Goal: Information Seeking & Learning: Learn about a topic

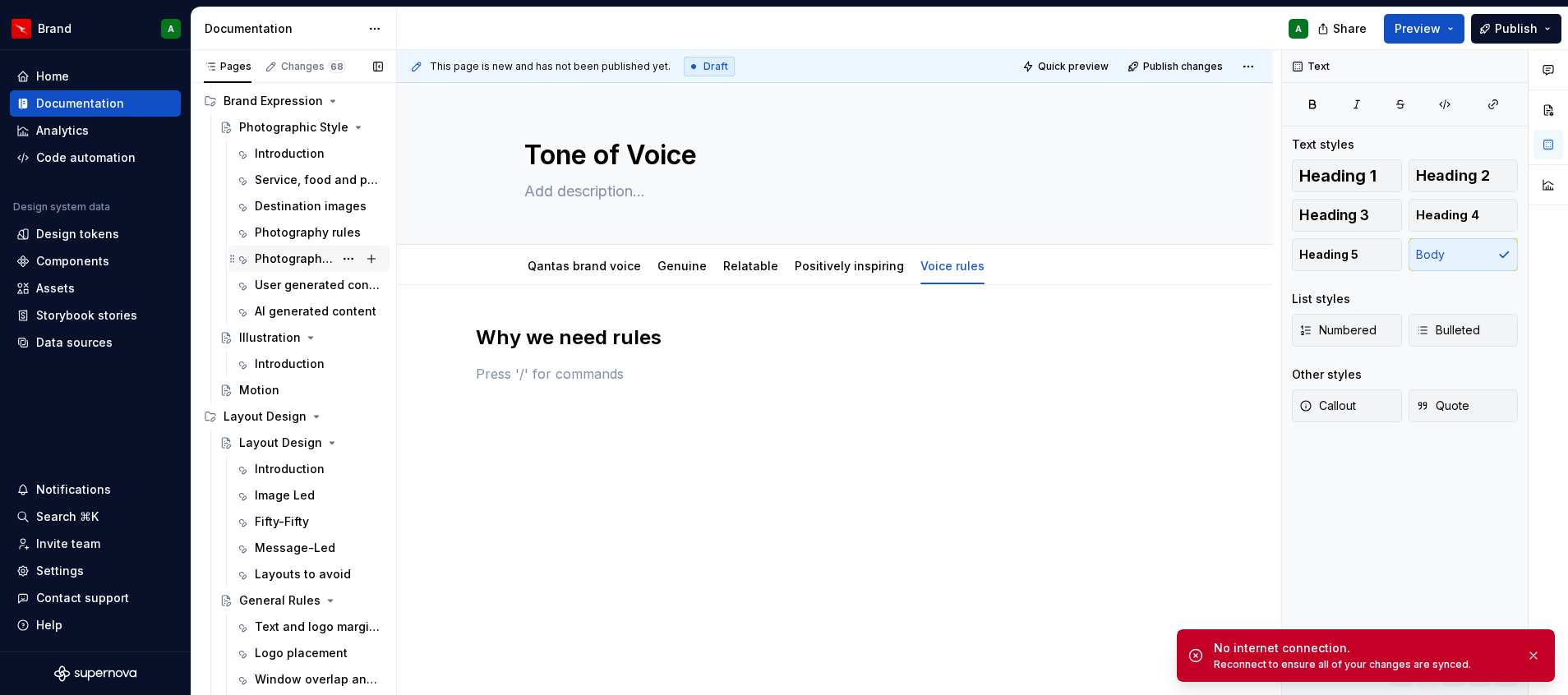
scroll to position [1478, 0]
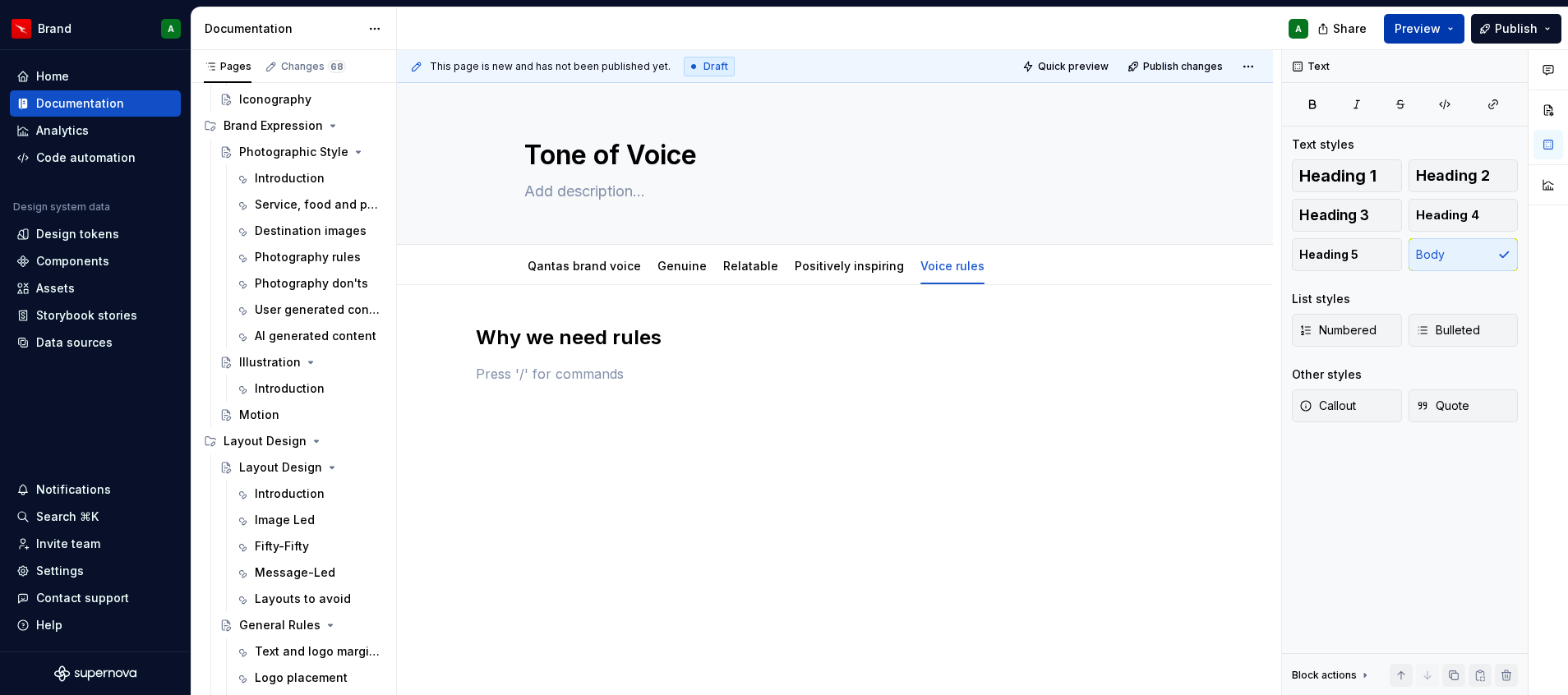
click at [1427, 26] on span "Preview" at bounding box center [1417, 28] width 46 height 16
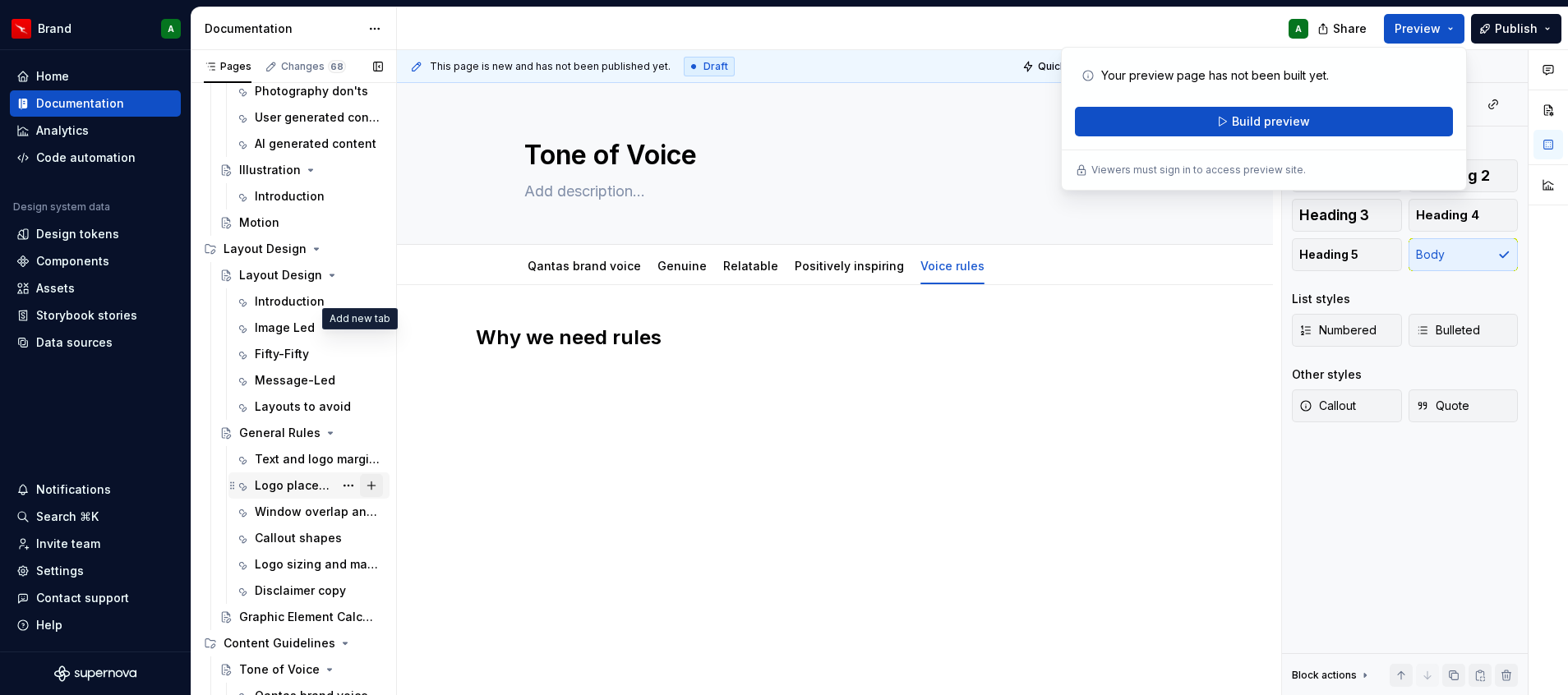
scroll to position [1812, 0]
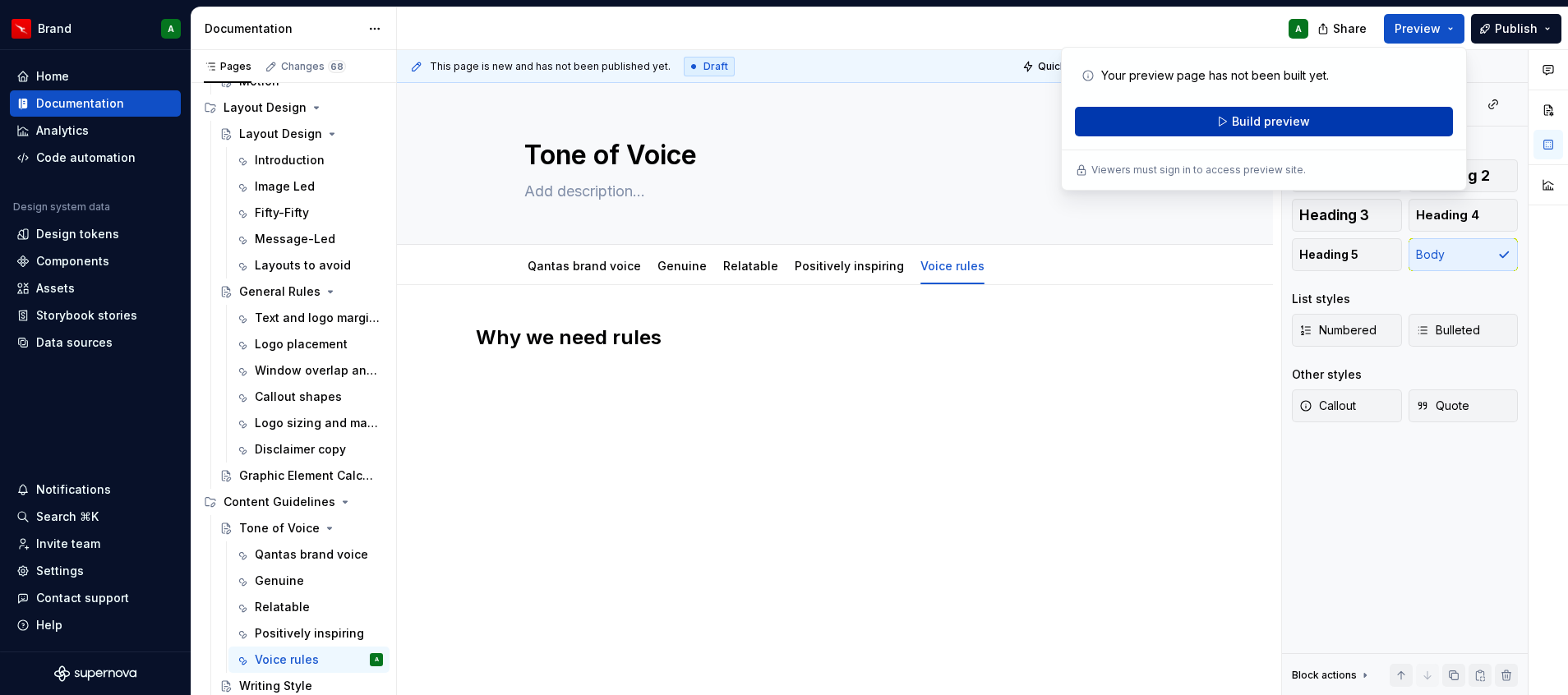
click at [1293, 109] on button "Build preview" at bounding box center [1264, 121] width 378 height 30
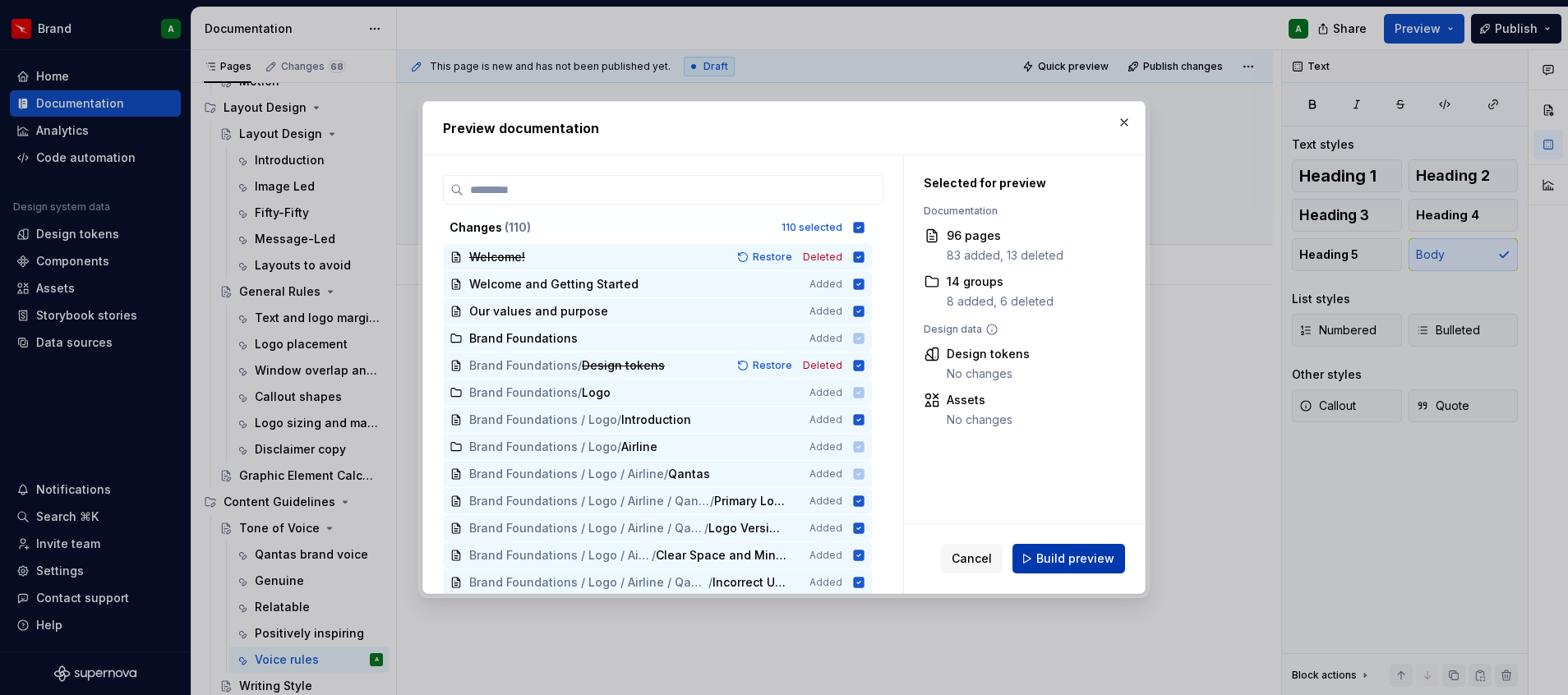
click at [1080, 548] on button "Build preview" at bounding box center [1069, 558] width 113 height 30
click at [1080, 548] on div "Cancel Build preview" at bounding box center [1033, 558] width 184 height 30
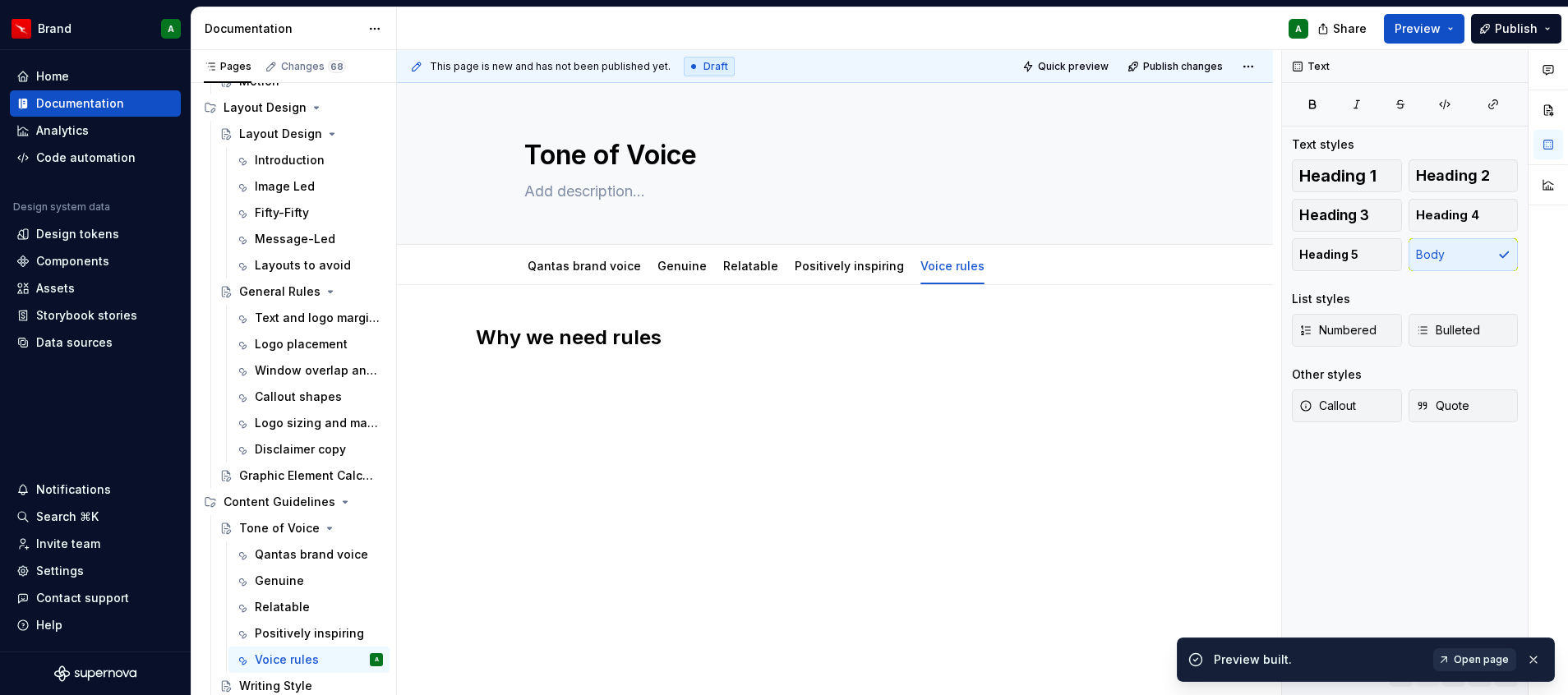
click at [1478, 665] on span "Open page" at bounding box center [1481, 659] width 55 height 14
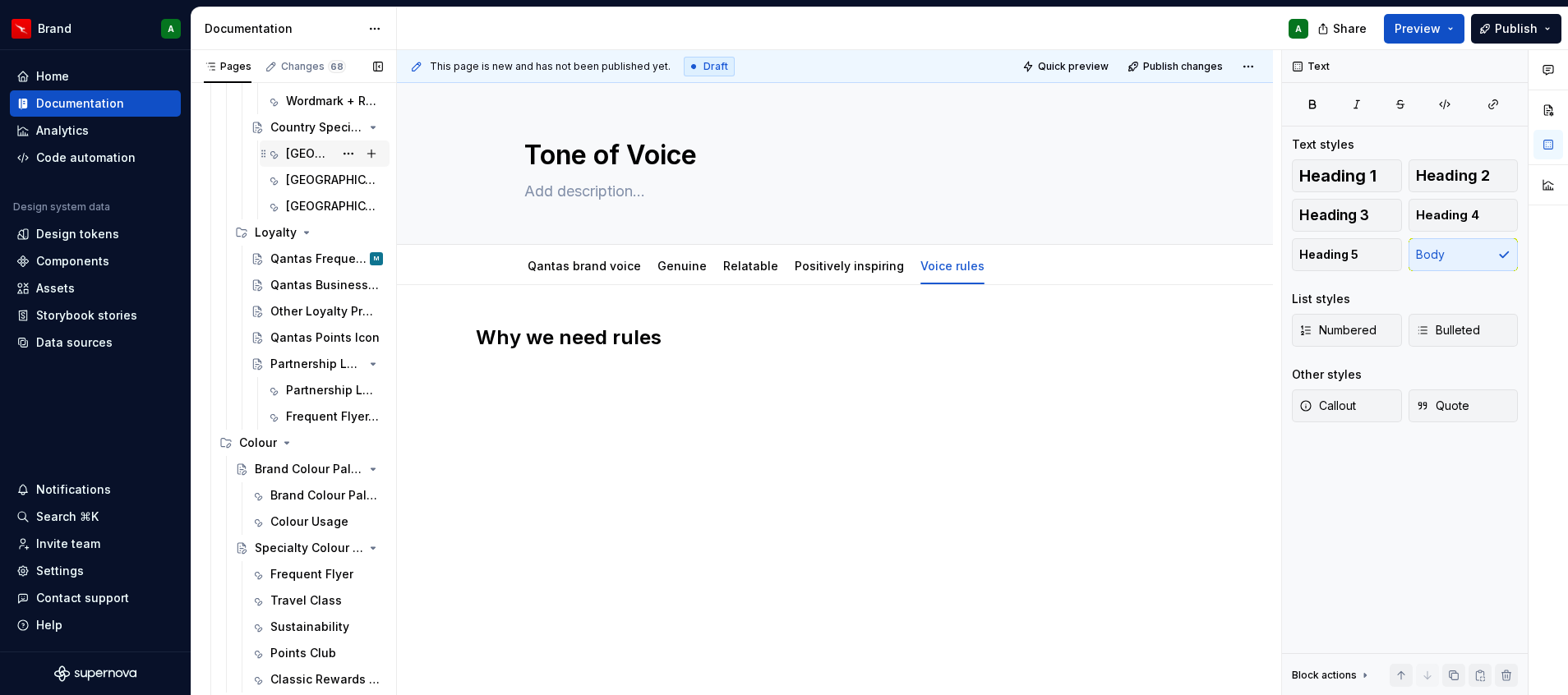
scroll to position [775, 0]
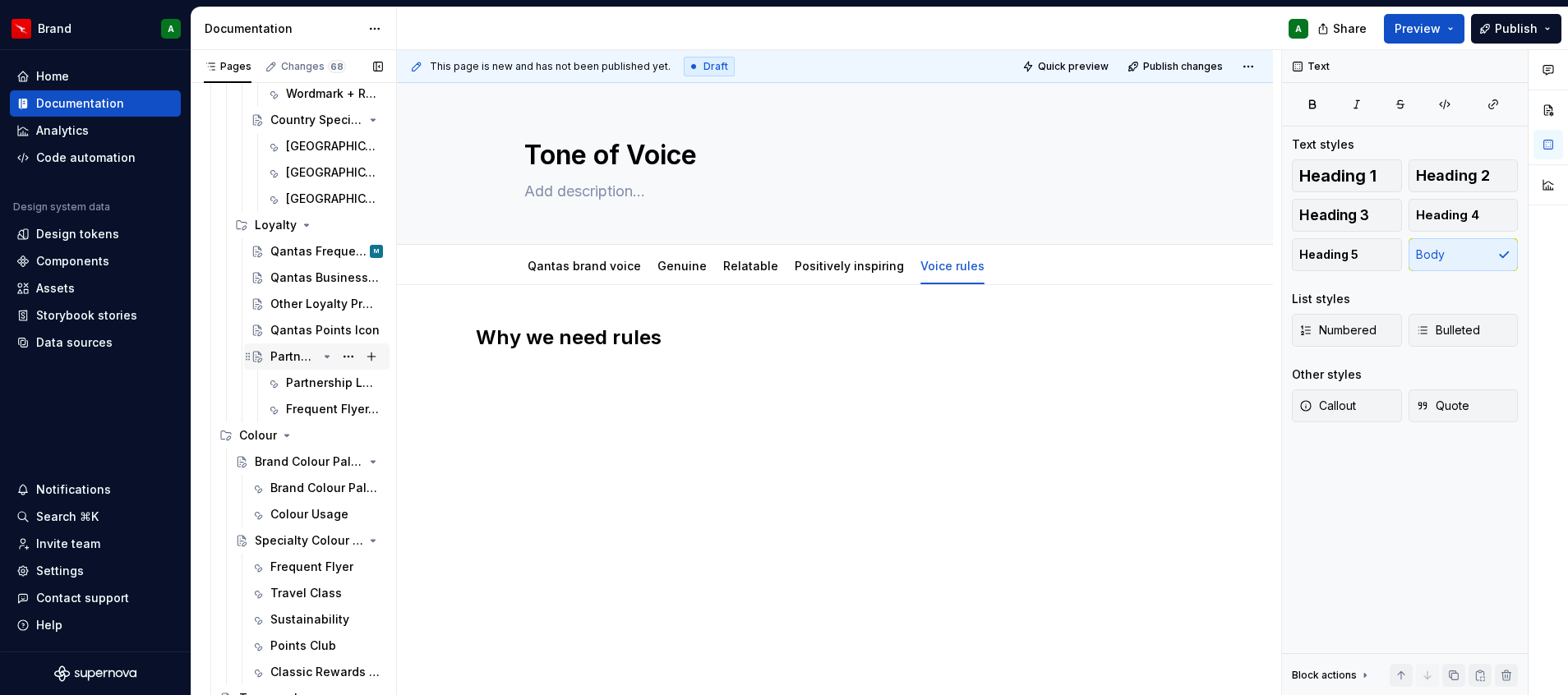
click at [294, 356] on div "Partnership Lockups" at bounding box center [293, 356] width 47 height 16
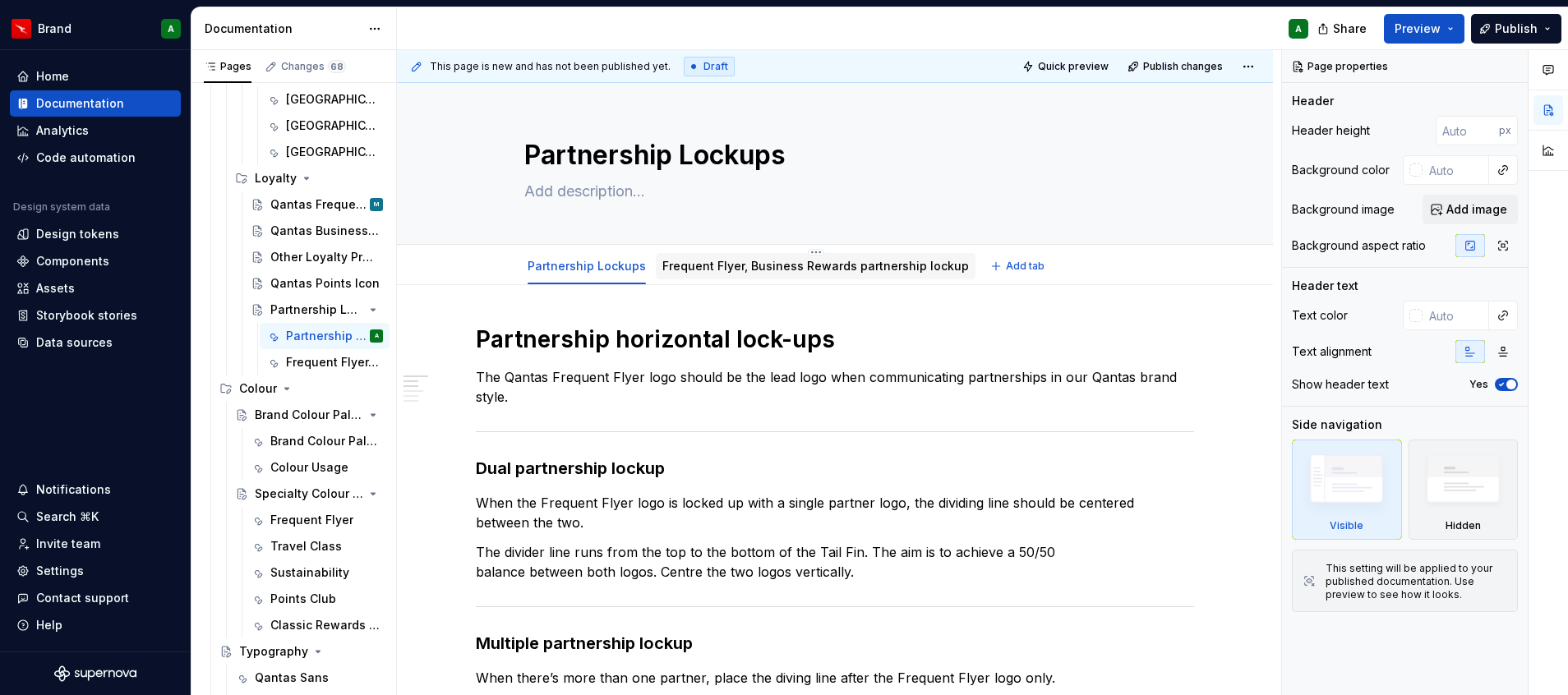
click at [749, 280] on div "Frequent Flyer, Business Rewards partnership lockup" at bounding box center [815, 266] width 320 height 30
click at [756, 275] on div "Frequent Flyer, Business Rewards partnership lockup" at bounding box center [815, 265] width 306 height 19
click at [704, 257] on div "Frequent Flyer, Business Rewards partnership lockup" at bounding box center [815, 265] width 306 height 19
click at [737, 270] on link "Frequent Flyer, Business Rewards partnership lockup" at bounding box center [815, 265] width 306 height 14
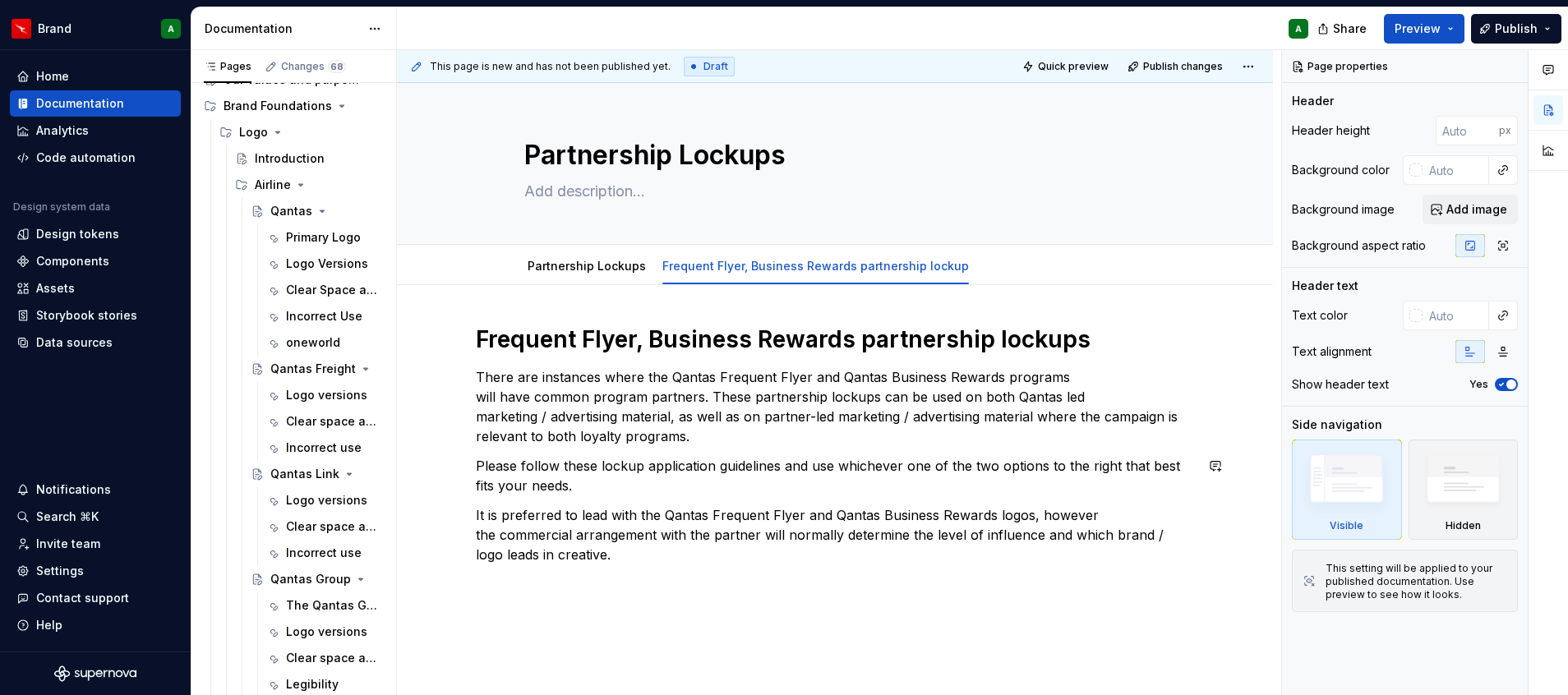
scroll to position [76, 0]
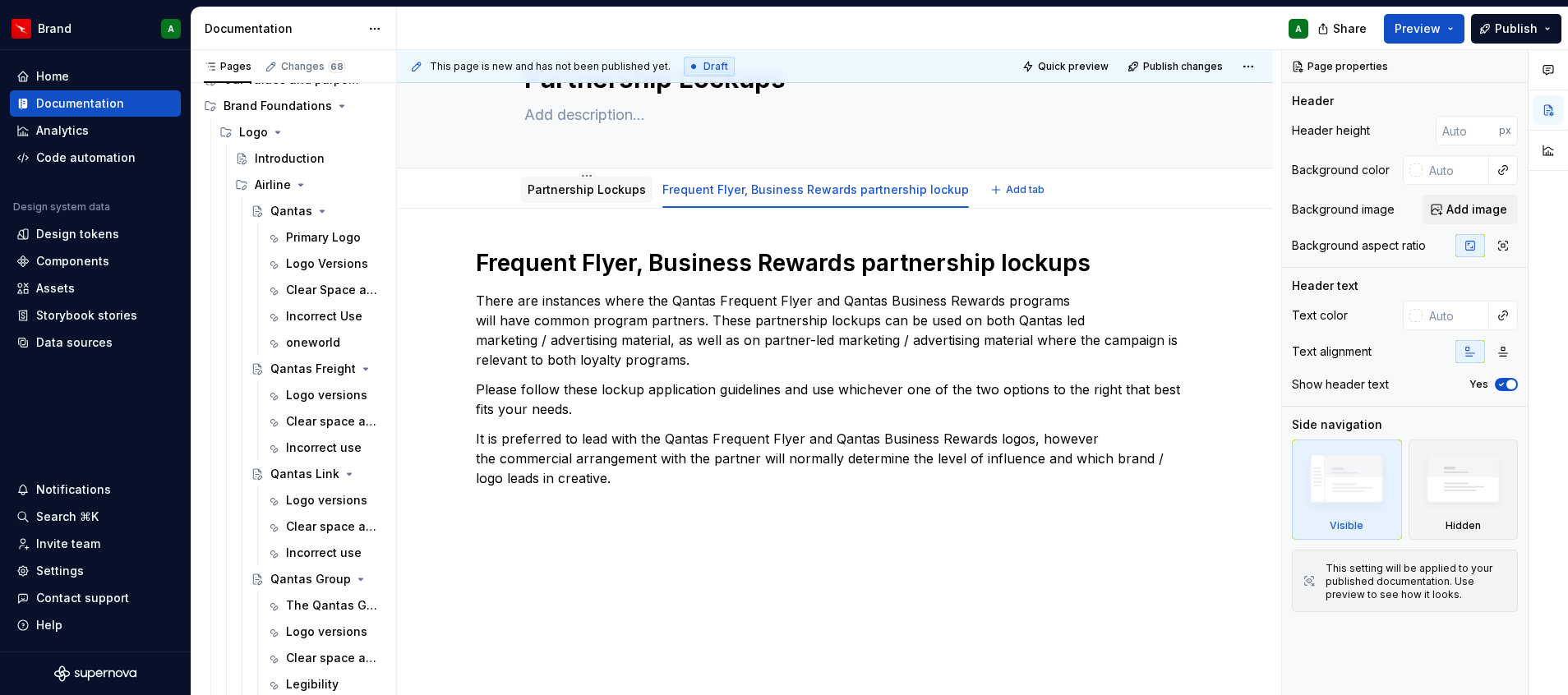
click at [581, 189] on link "Partnership Lockups" at bounding box center [587, 189] width 119 height 14
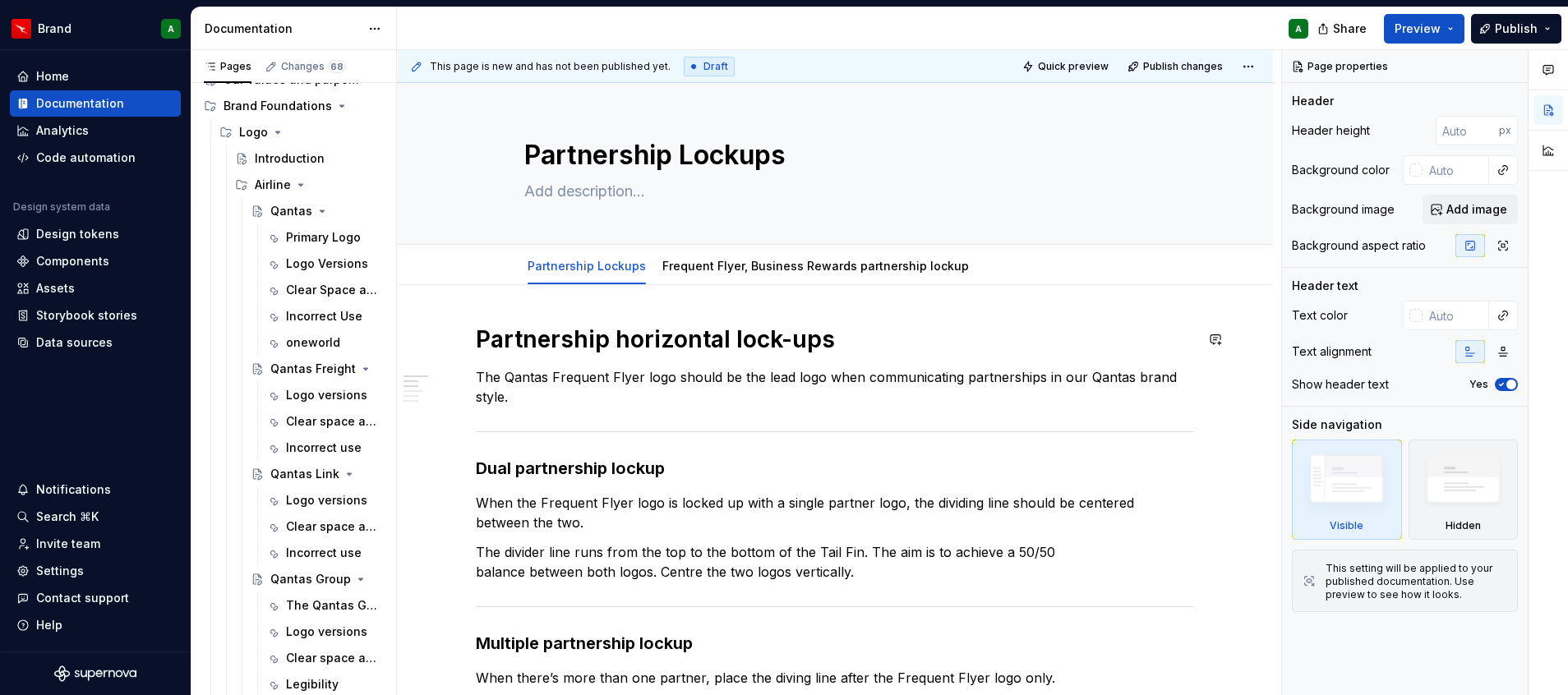
type textarea "*"
